Goal: Find specific page/section: Find specific page/section

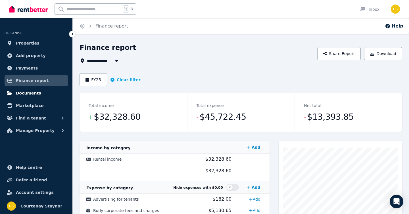
click at [28, 98] on link "Documents" at bounding box center [36, 92] width 63 height 11
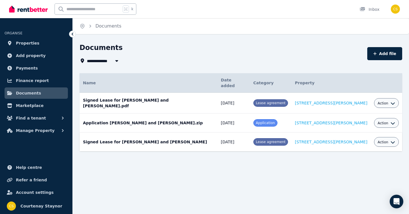
click at [151, 133] on td "Signed Lease for [PERSON_NAME] and [PERSON_NAME] Date added: [DATE] Category: L…" at bounding box center [149, 142] width 138 height 19
click at [218, 136] on td "[DATE]" at bounding box center [234, 142] width 32 height 19
click at [266, 140] on span "Lease agreement" at bounding box center [271, 142] width 30 height 4
click at [25, 44] on span "Properties" at bounding box center [28, 43] width 24 height 7
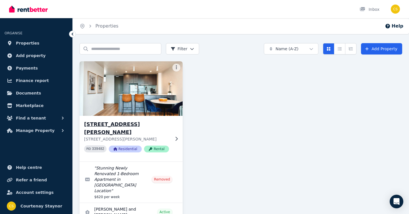
click at [106, 102] on img at bounding box center [131, 88] width 108 height 57
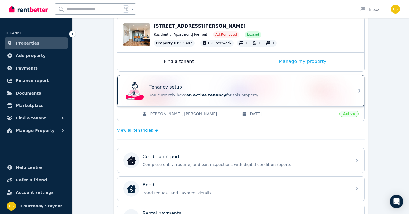
scroll to position [61, 0]
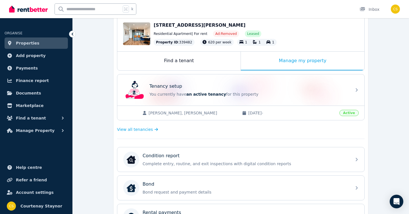
drag, startPoint x: 249, startPoint y: 112, endPoint x: 270, endPoint y: 115, distance: 20.9
click at [270, 115] on span "[DATE] -" at bounding box center [292, 113] width 88 height 6
copy span "[DATE]"
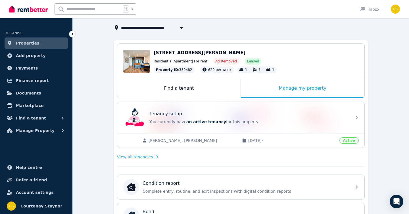
scroll to position [28, 0]
